Goal: Information Seeking & Learning: Learn about a topic

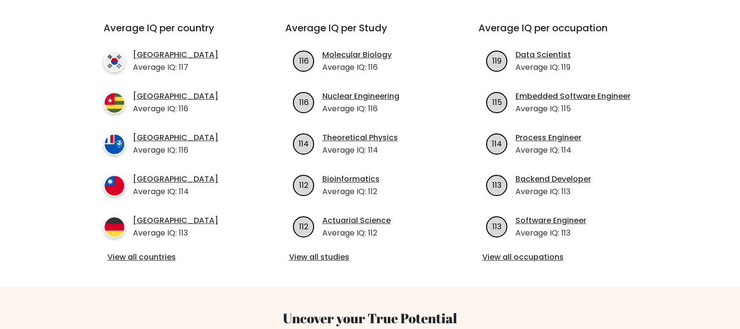
scroll to position [356, 0]
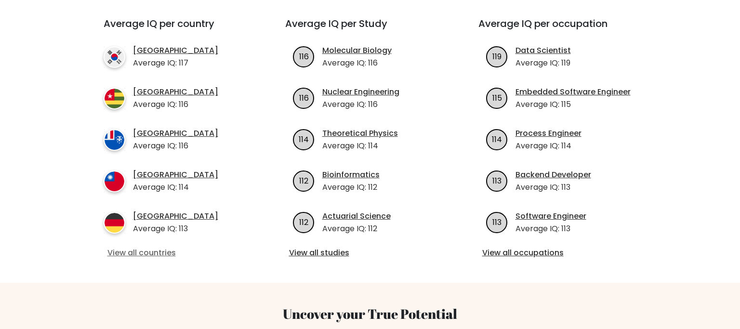
click at [161, 247] on link "View all countries" at bounding box center [176, 253] width 139 height 12
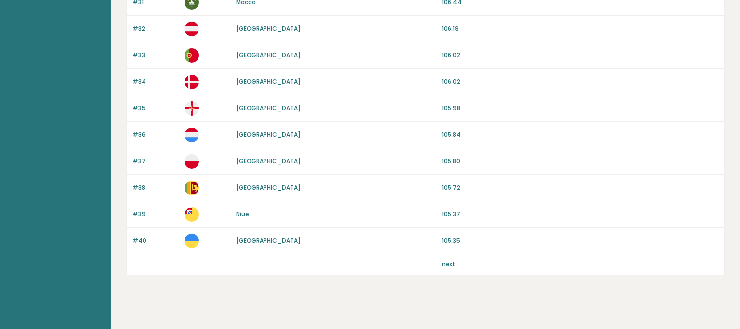
scroll to position [918, 0]
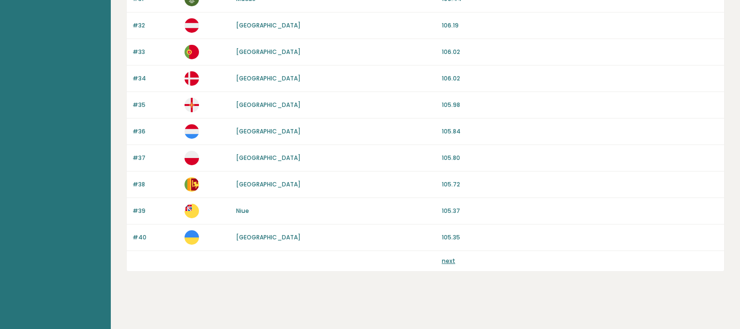
click at [447, 257] on link "next" at bounding box center [448, 261] width 13 height 8
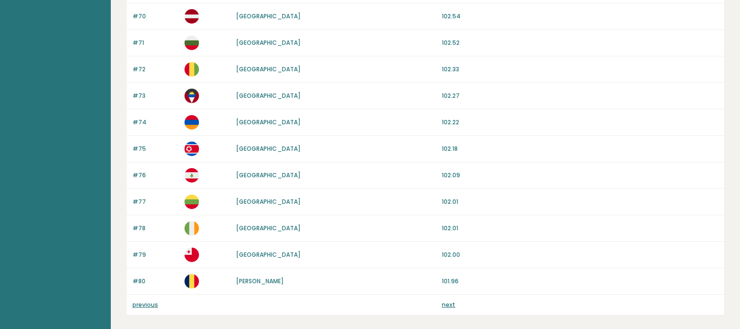
scroll to position [918, 0]
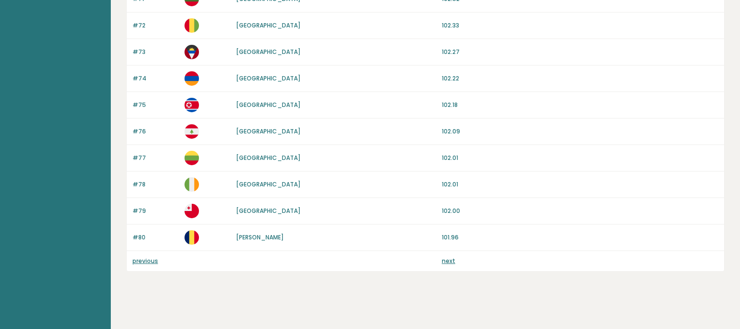
click at [450, 257] on link "next" at bounding box center [448, 261] width 13 height 8
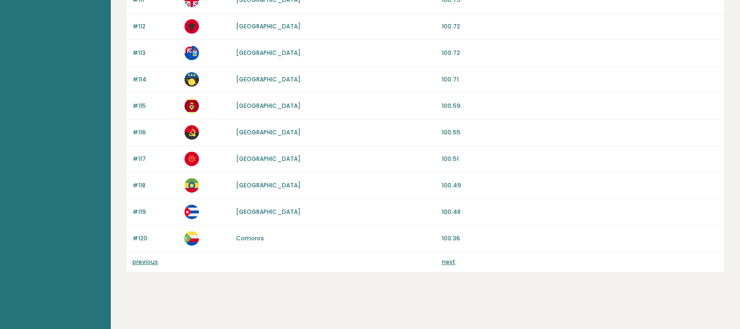
scroll to position [918, 0]
click at [449, 257] on link "next" at bounding box center [448, 261] width 13 height 8
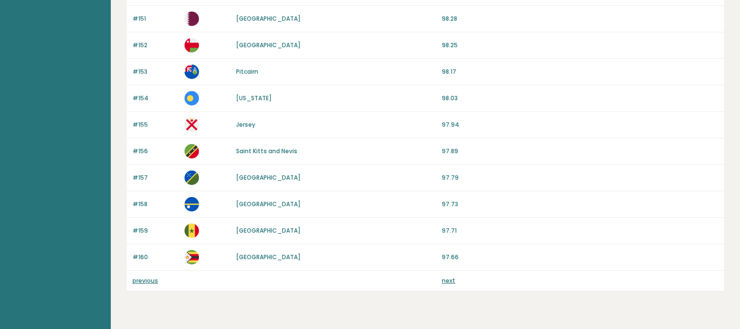
scroll to position [918, 0]
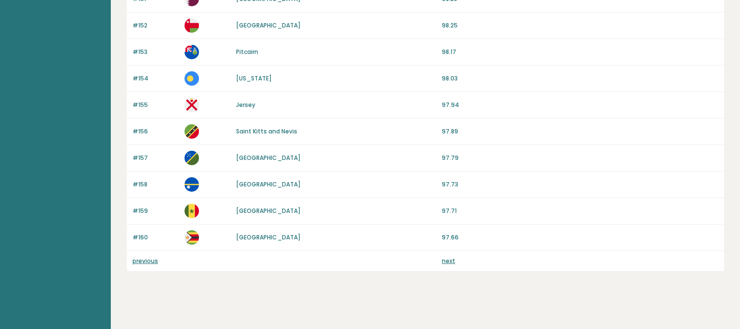
click at [448, 257] on link "next" at bounding box center [448, 261] width 13 height 8
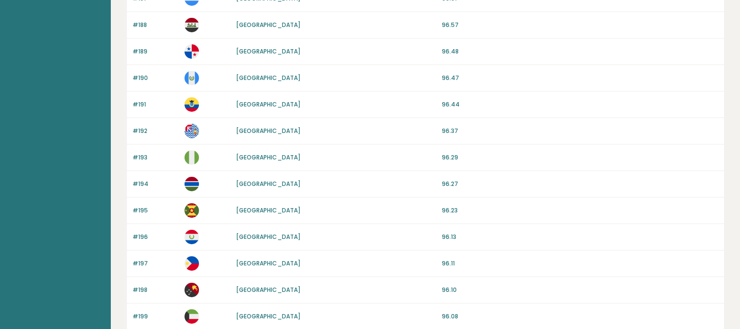
scroll to position [918, 0]
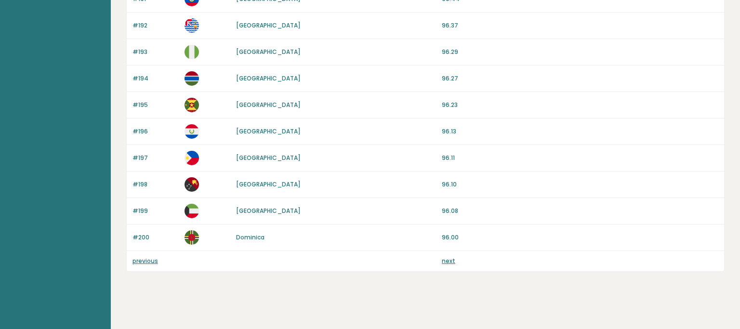
click at [448, 257] on link "next" at bounding box center [448, 261] width 13 height 8
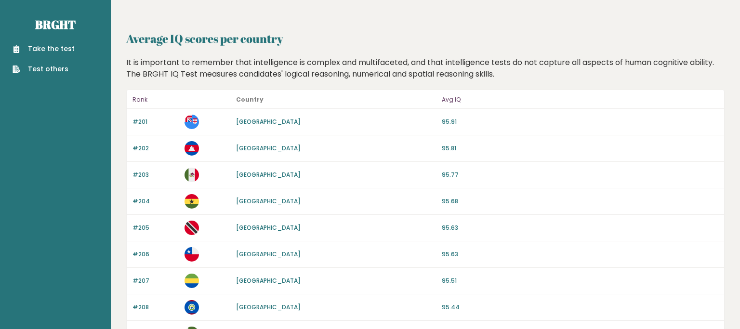
drag, startPoint x: 433, startPoint y: 249, endPoint x: 391, endPoint y: 116, distance: 139.4
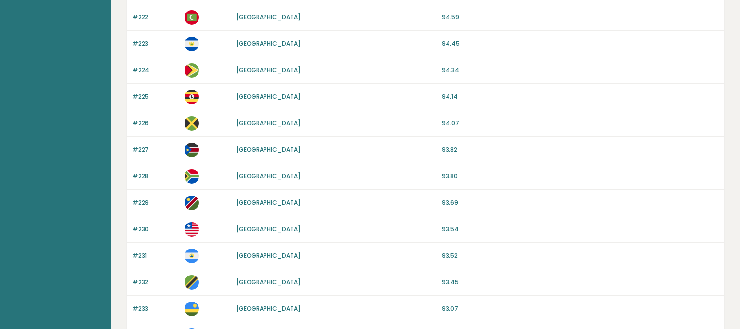
scroll to position [759, 0]
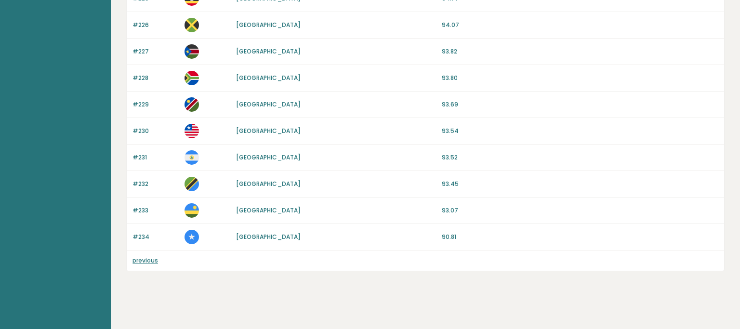
click at [142, 258] on link "previous" at bounding box center [146, 260] width 26 height 8
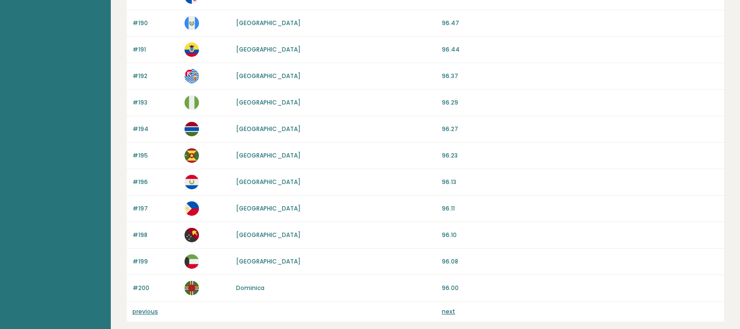
scroll to position [918, 0]
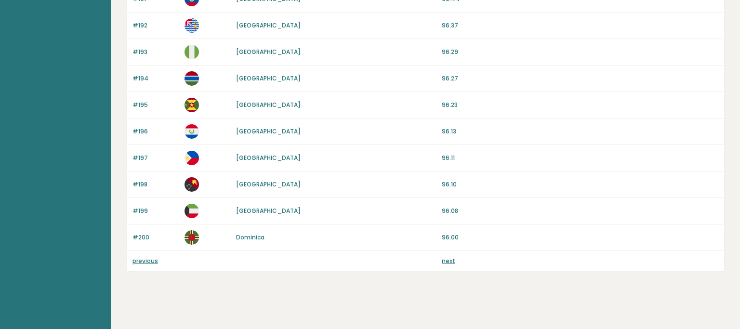
click at [141, 258] on link "previous" at bounding box center [146, 261] width 26 height 8
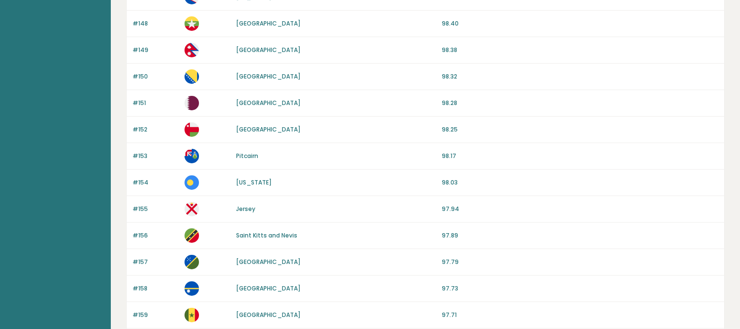
scroll to position [918, 0]
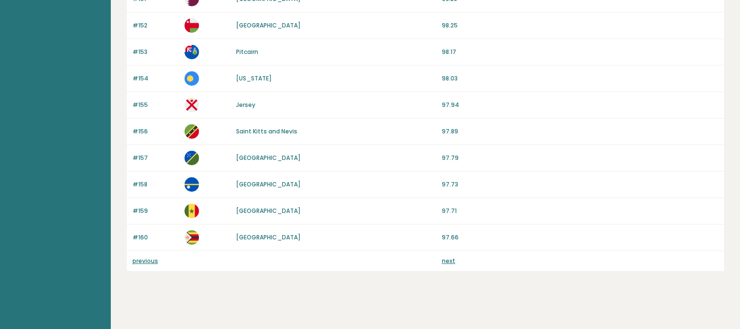
click at [141, 258] on link "previous" at bounding box center [146, 261] width 26 height 8
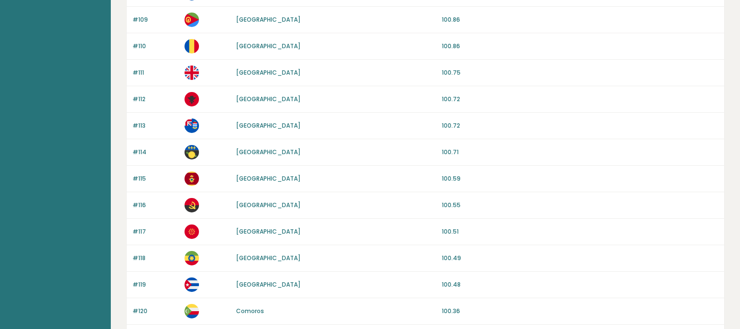
scroll to position [918, 0]
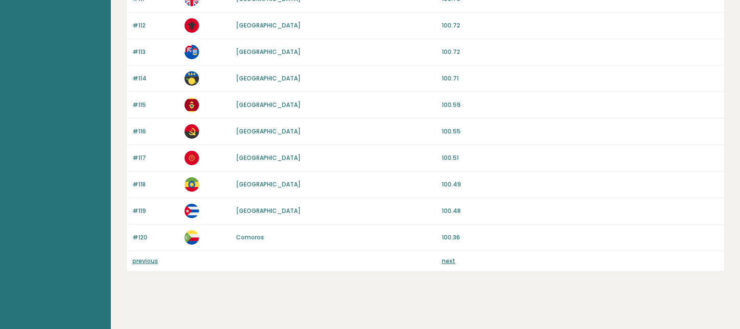
click at [157, 258] on link "previous" at bounding box center [146, 261] width 26 height 8
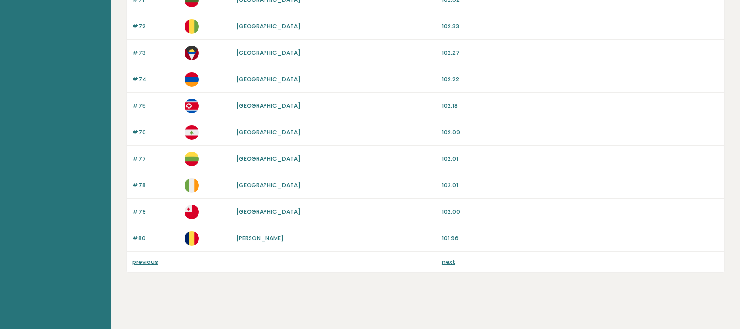
scroll to position [918, 0]
click at [141, 257] on link "previous" at bounding box center [146, 261] width 26 height 8
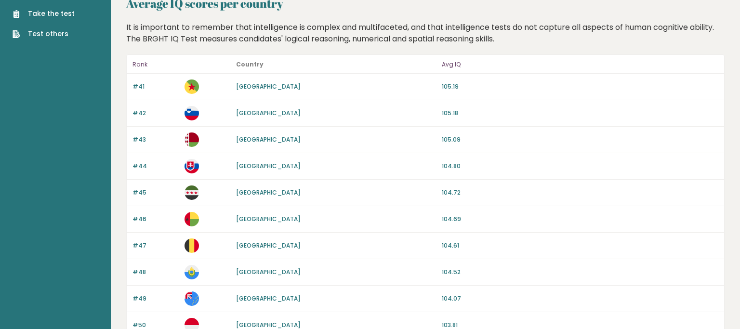
scroll to position [2, 0]
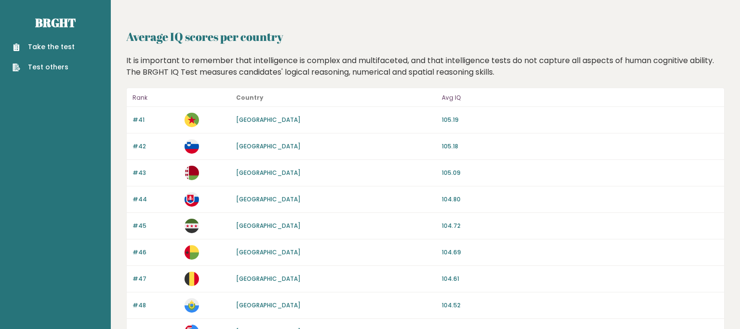
click at [30, 68] on link "Test others" at bounding box center [44, 67] width 62 height 10
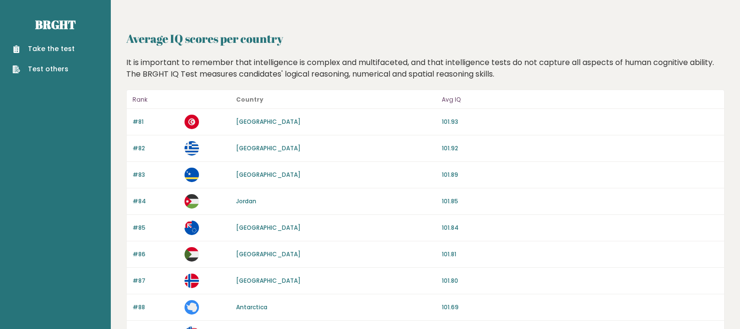
scroll to position [918, 0]
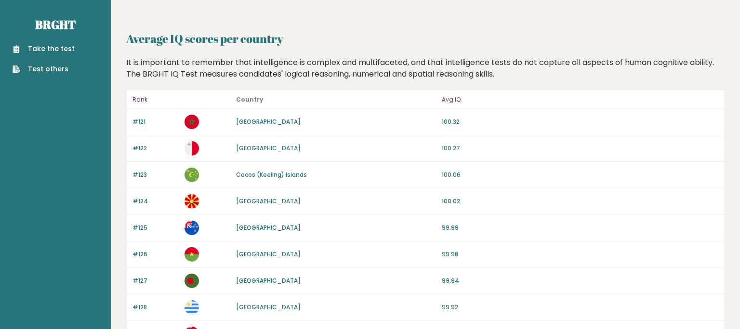
scroll to position [918, 0]
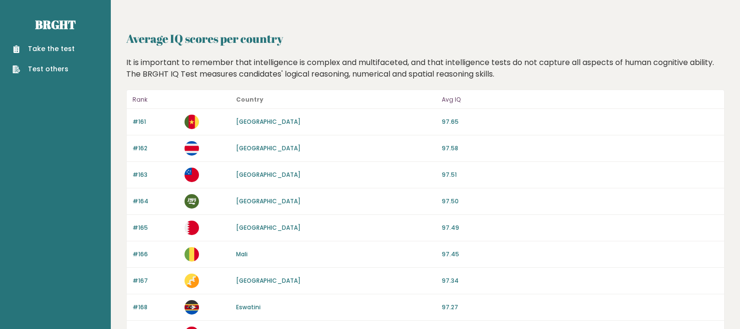
scroll to position [918, 0]
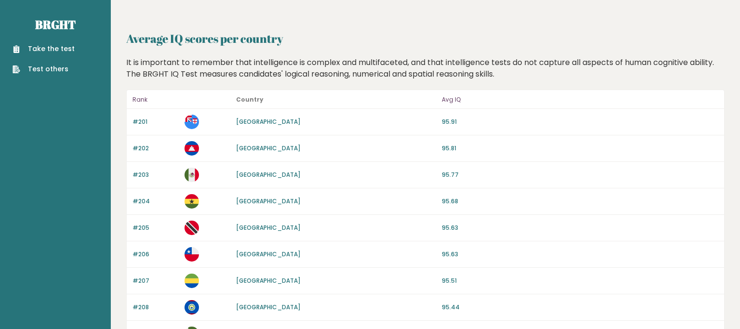
scroll to position [759, 0]
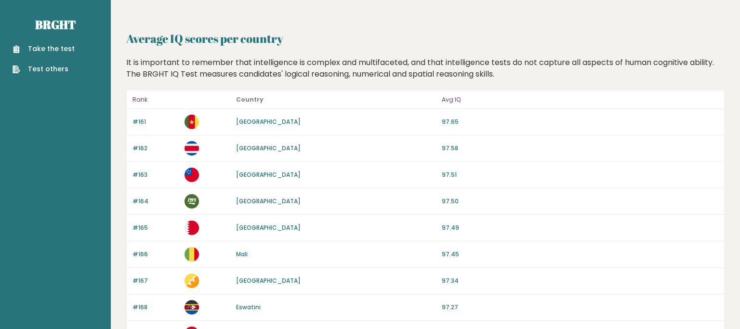
scroll to position [918, 0]
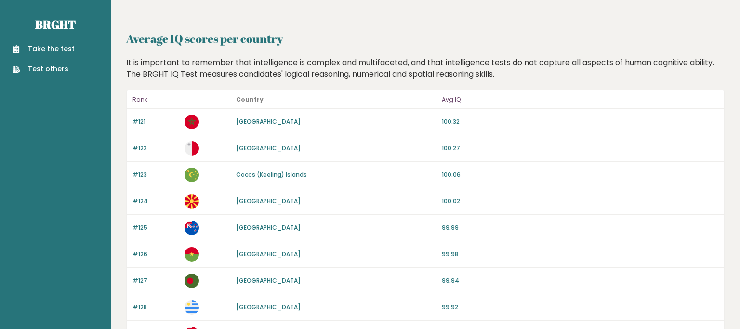
scroll to position [918, 0]
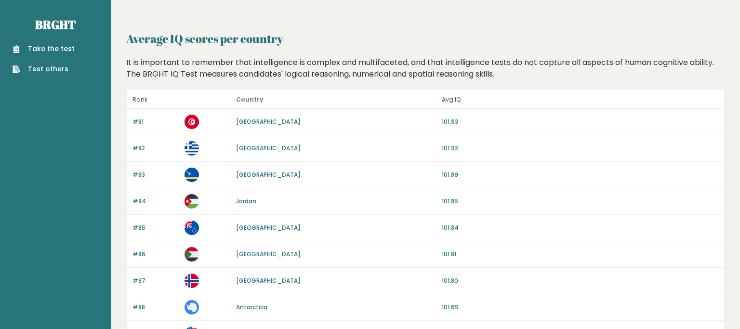
scroll to position [918, 0]
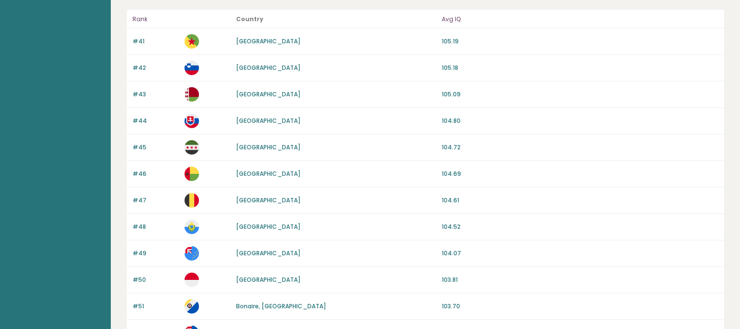
scroll to position [53, 0]
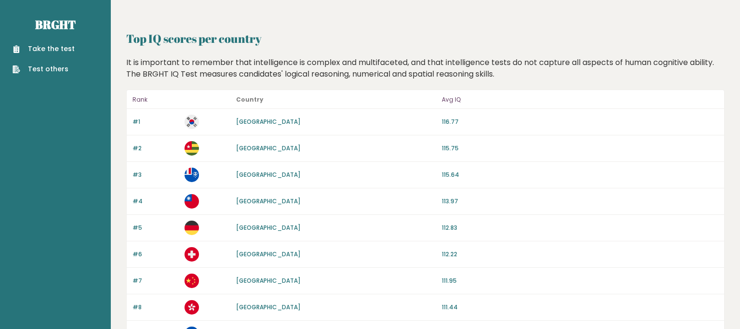
scroll to position [918, 0]
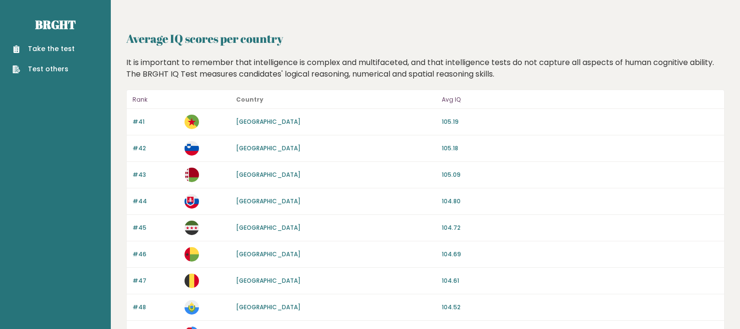
scroll to position [53, 0]
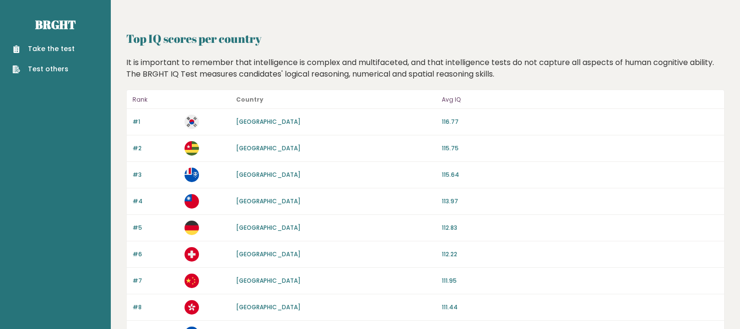
scroll to position [918, 0]
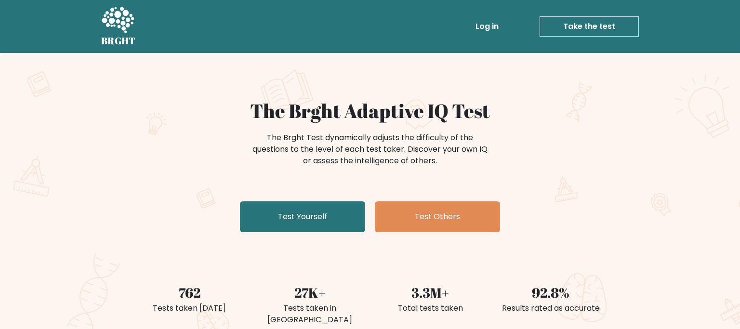
scroll to position [356, 0]
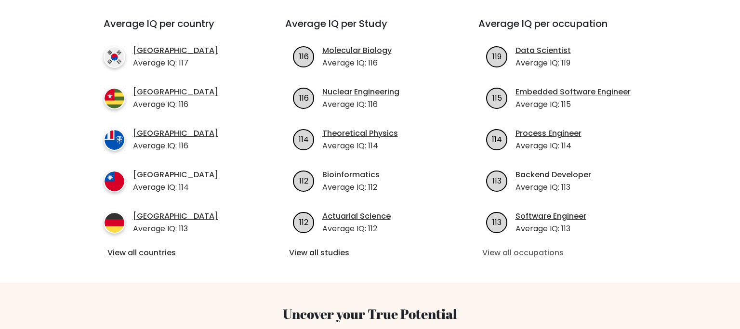
click at [509, 247] on link "View all occupations" at bounding box center [563, 253] width 162 height 12
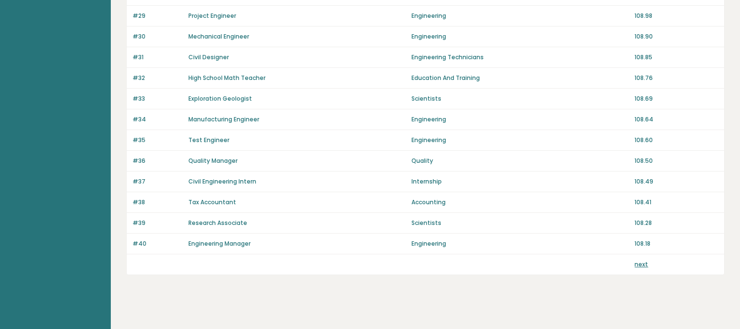
scroll to position [687, 0]
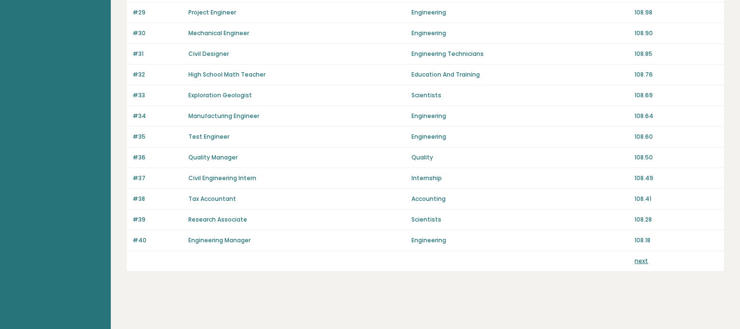
click at [647, 257] on link "next" at bounding box center [641, 261] width 13 height 8
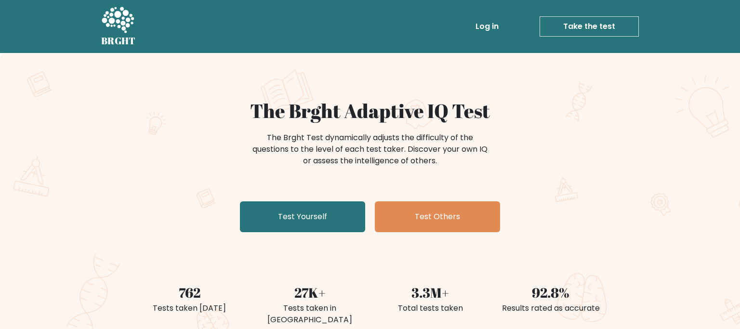
scroll to position [356, 0]
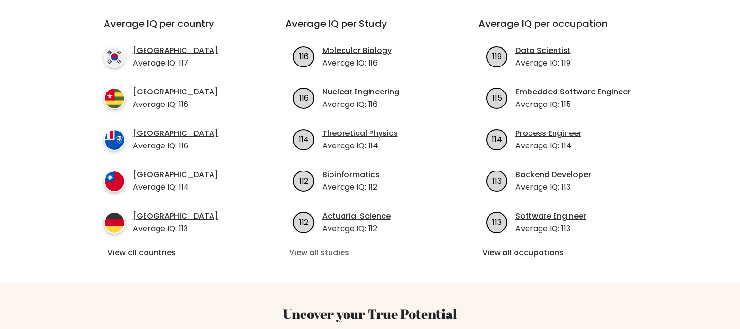
click at [338, 247] on link "View all studies" at bounding box center [370, 253] width 162 height 12
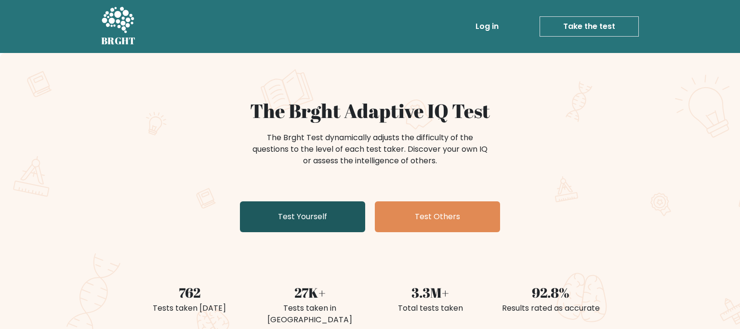
click at [342, 227] on link "Test Yourself" at bounding box center [302, 216] width 125 height 31
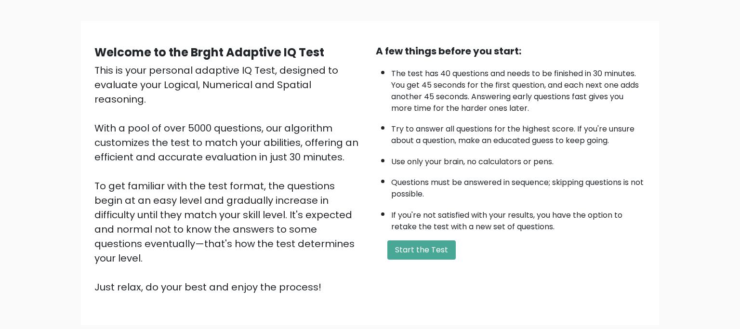
scroll to position [51, 0]
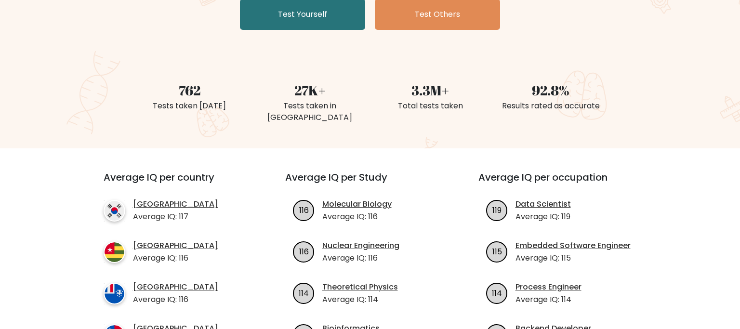
scroll to position [203, 0]
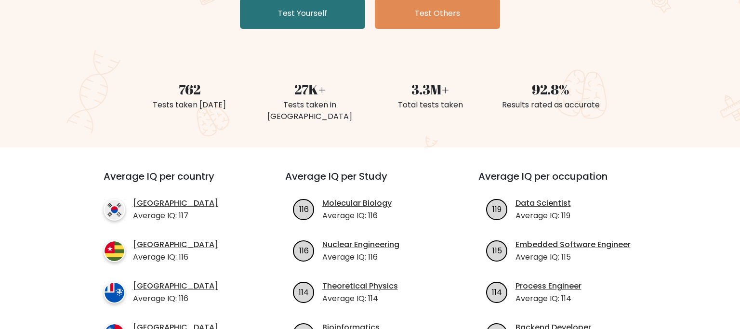
click at [308, 86] on div "27K+" at bounding box center [309, 89] width 109 height 20
